Goal: Navigation & Orientation: Find specific page/section

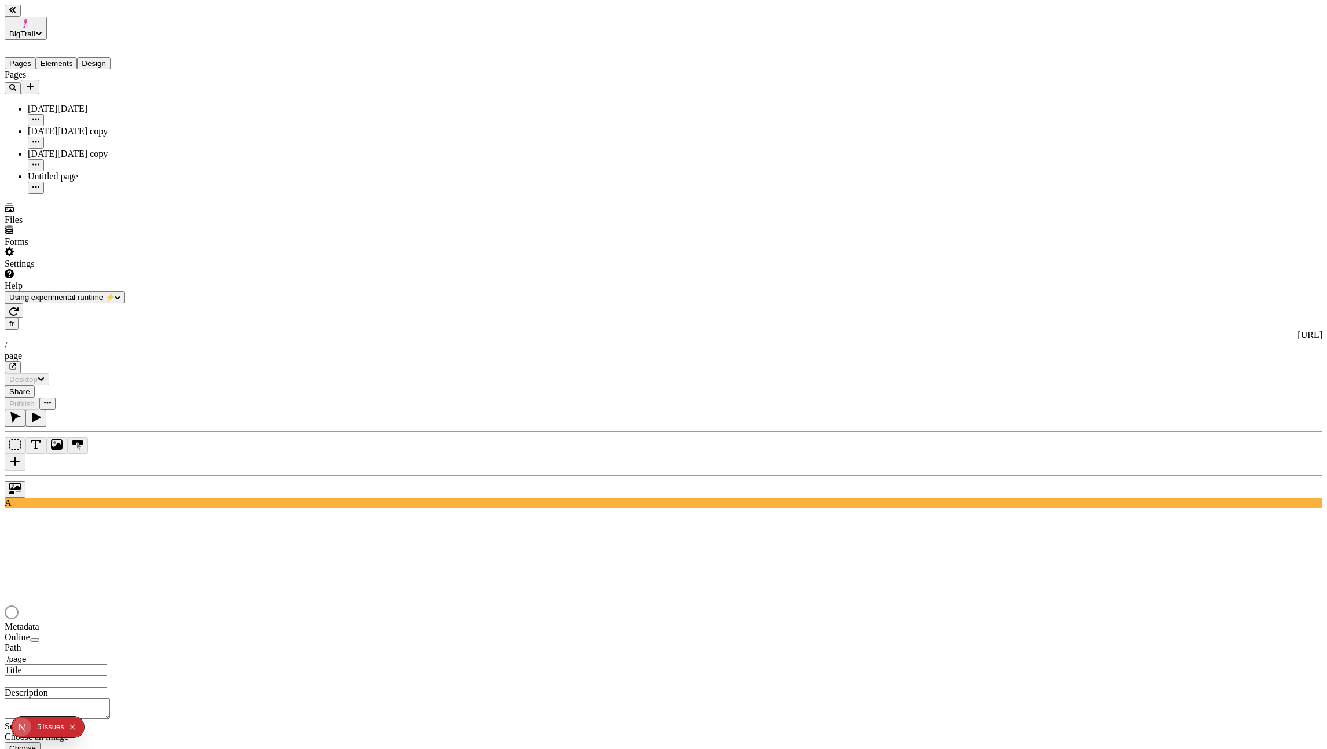
click at [35, 30] on span "BigTrail" at bounding box center [22, 34] width 26 height 9
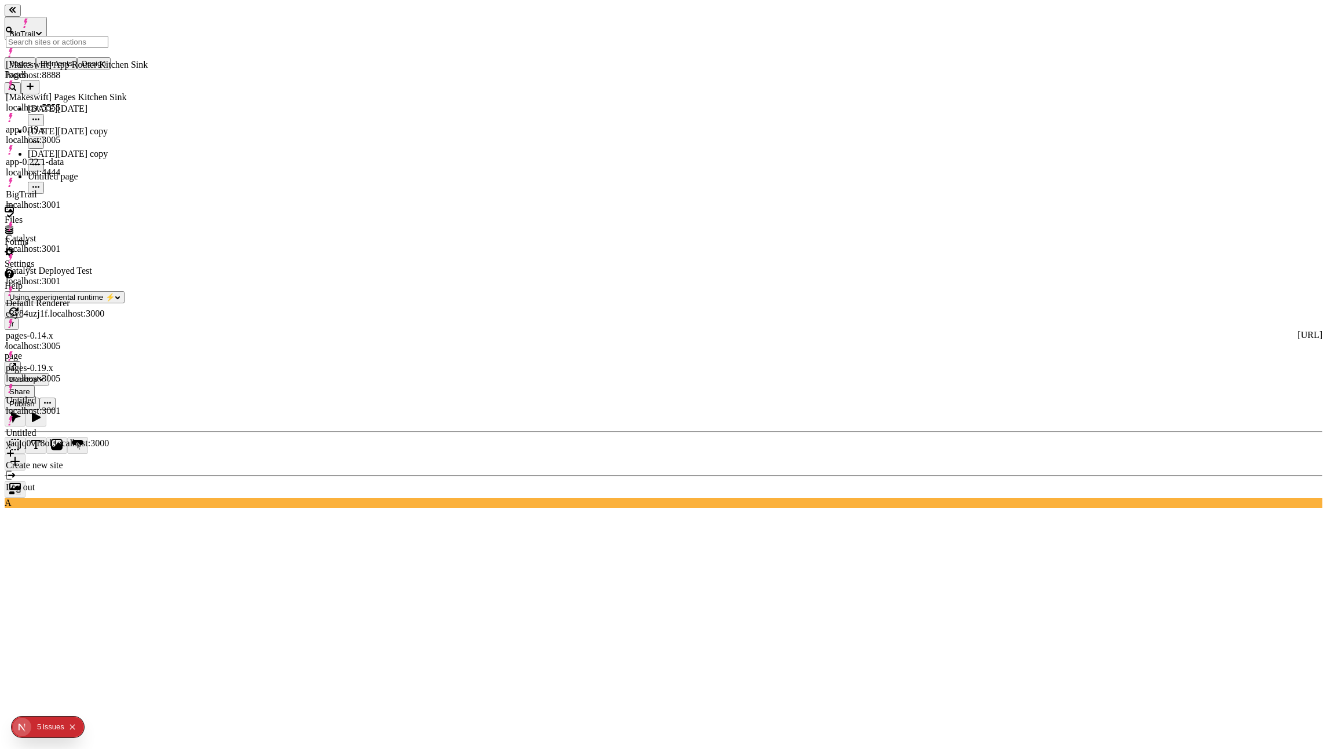
click at [101, 61] on div "[Makeswift] App Router Kitchen Sink" at bounding box center [77, 65] width 142 height 10
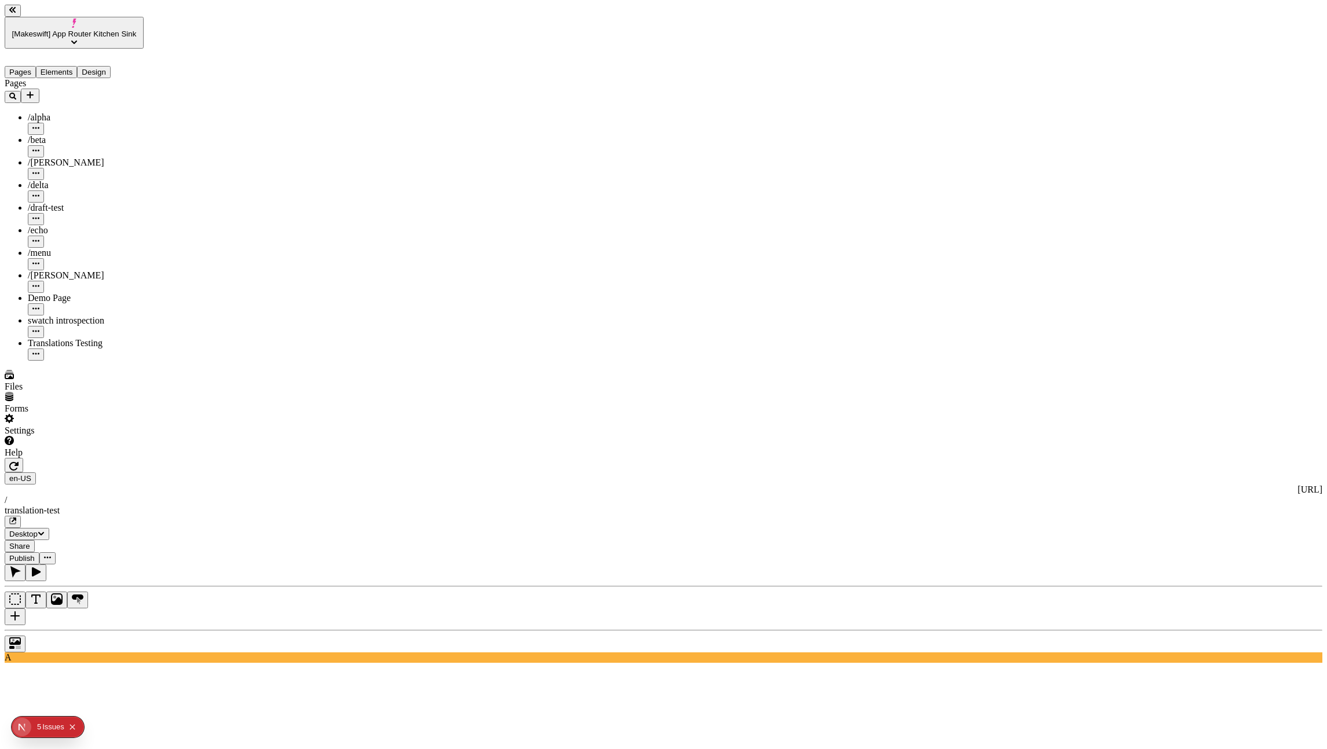
click at [35, 293] on div "Demo Page" at bounding box center [86, 298] width 116 height 10
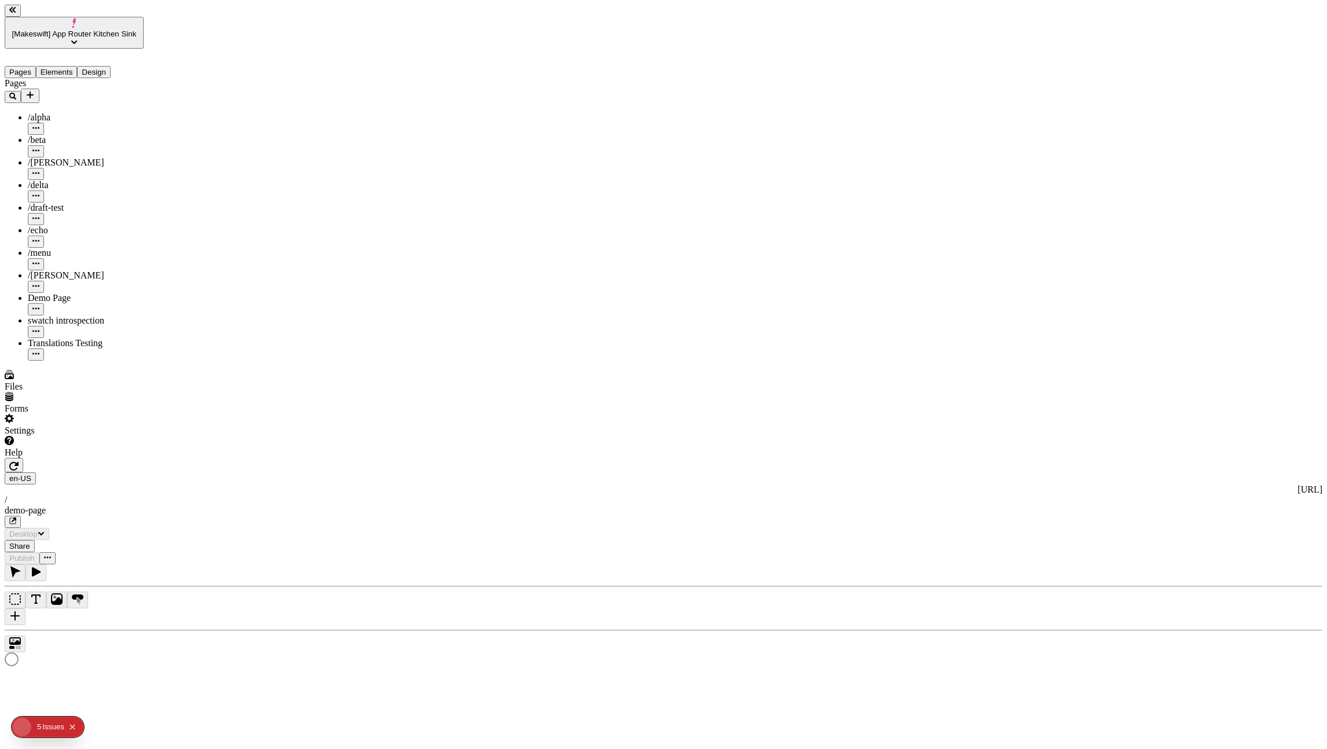
type input "/demo-page"
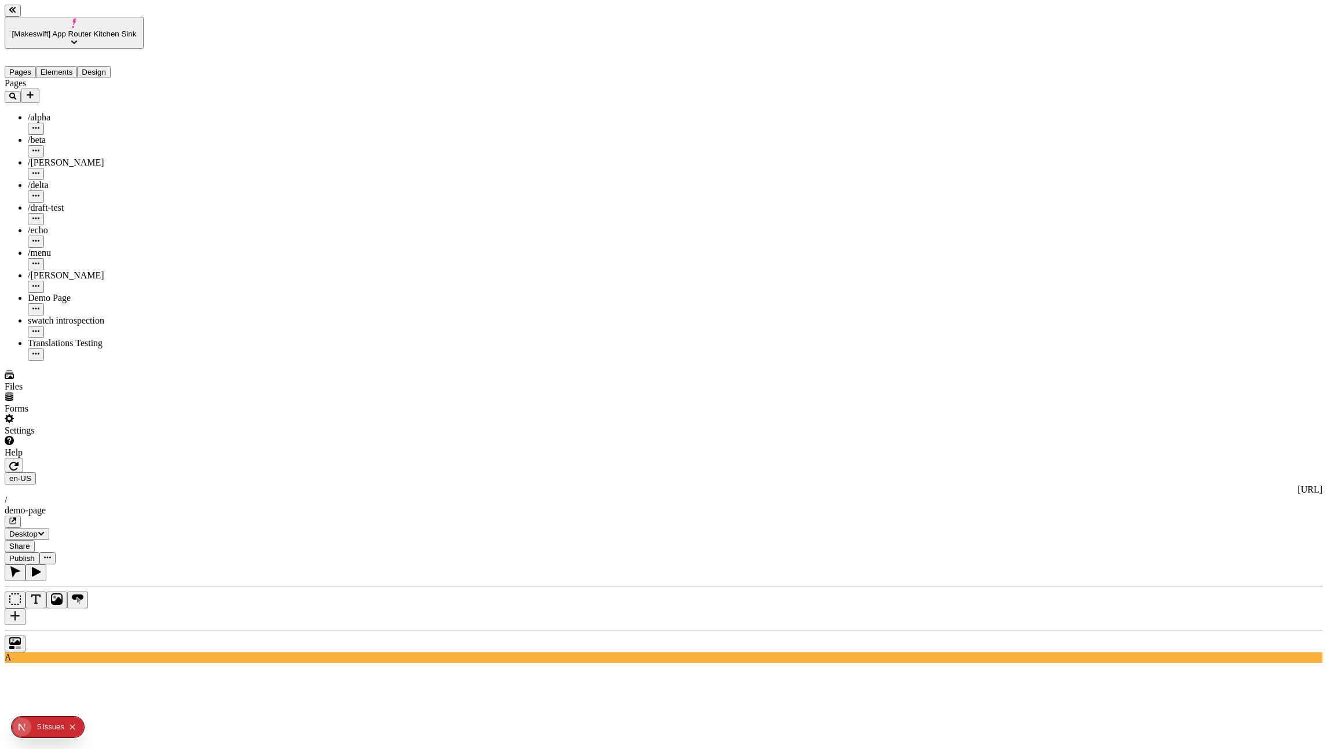
click at [16, 518] on icon "button" at bounding box center [12, 521] width 7 height 7
